Goal: Use online tool/utility

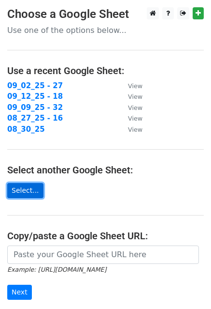
click at [17, 190] on link "Select..." at bounding box center [25, 190] width 36 height 15
click at [14, 191] on link "Select..." at bounding box center [25, 190] width 36 height 15
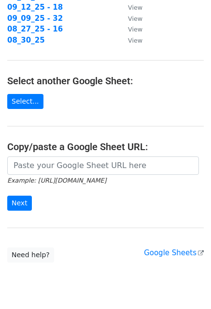
scroll to position [118, 0]
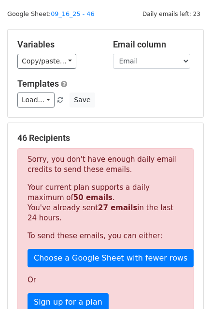
scroll to position [20, 0]
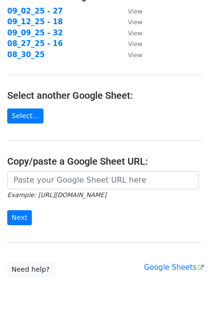
scroll to position [118, 0]
